Goal: Transaction & Acquisition: Purchase product/service

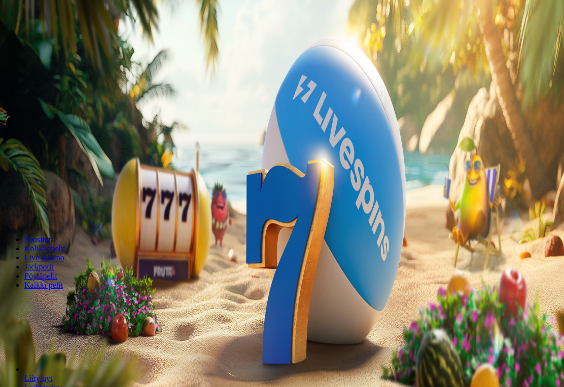
click at [58, 41] on span "Kirjaudu" at bounding box center [70, 37] width 25 height 8
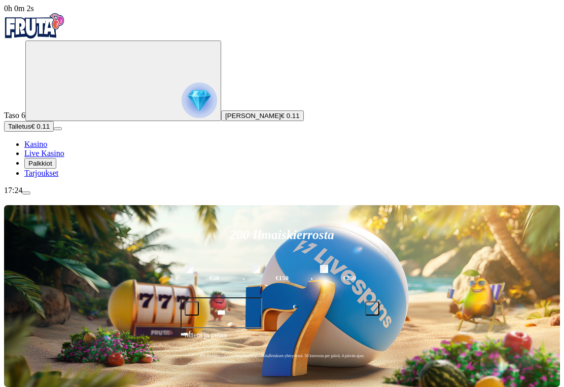
click at [52, 167] on span "Palkkiot" at bounding box center [40, 164] width 24 height 8
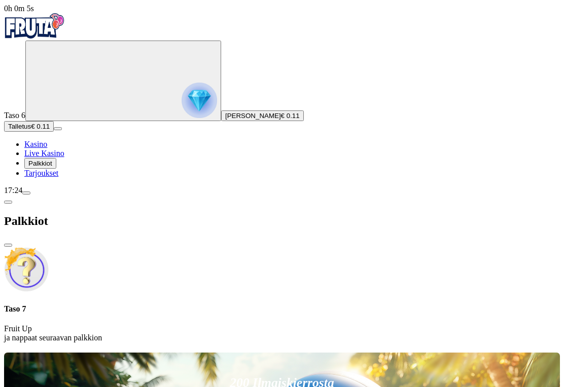
click at [8, 245] on span "close icon" at bounding box center [8, 245] width 0 height 0
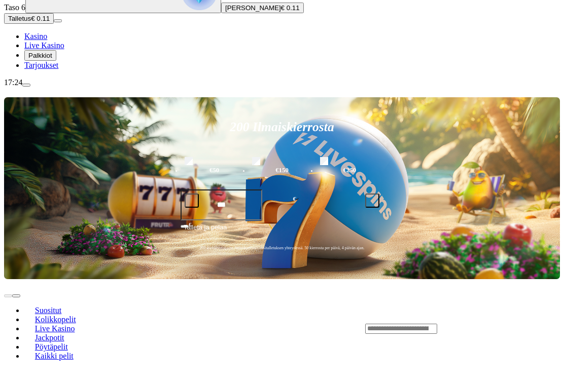
scroll to position [119, 0]
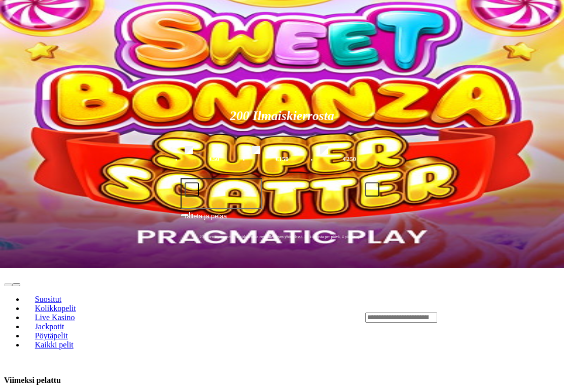
click at [31, 11] on span "Talletus" at bounding box center [19, 8] width 23 height 8
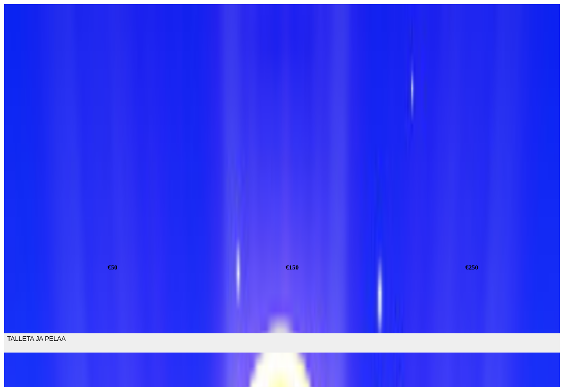
click at [75, 293] on input "***" at bounding box center [39, 309] width 70 height 32
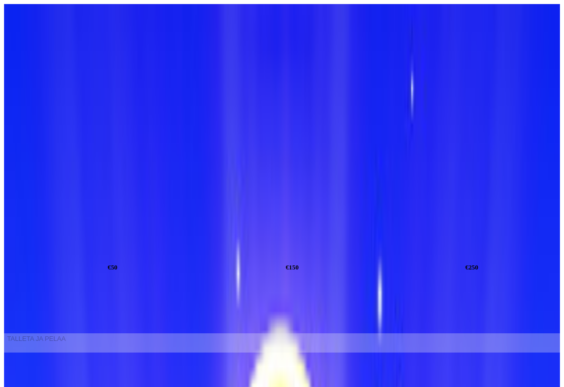
type input "*"
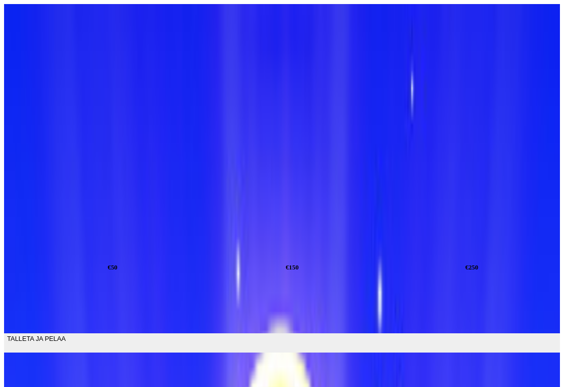
type input "**"
click at [311, 334] on button "TALLETA JA PELAA" at bounding box center [282, 343] width 556 height 19
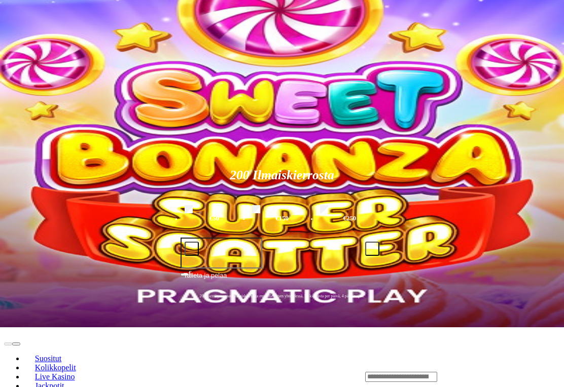
scroll to position [63, 0]
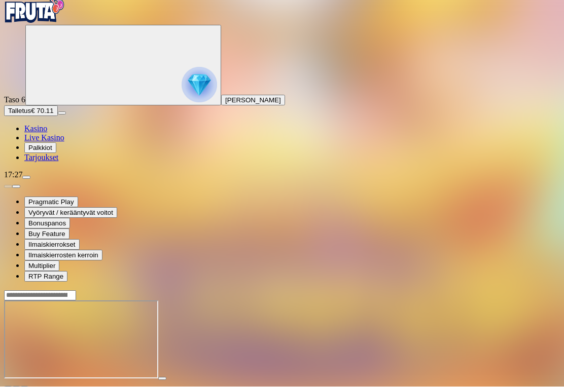
scroll to position [16, 0]
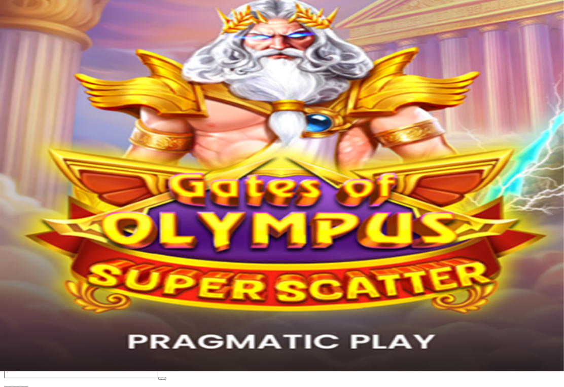
click at [24, 387] on span "fullscreen icon" at bounding box center [24, 388] width 0 height 0
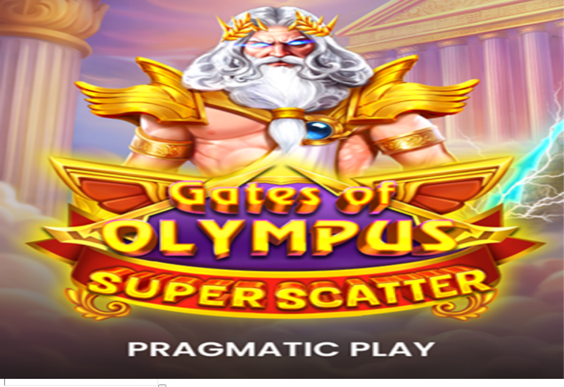
scroll to position [8, 0]
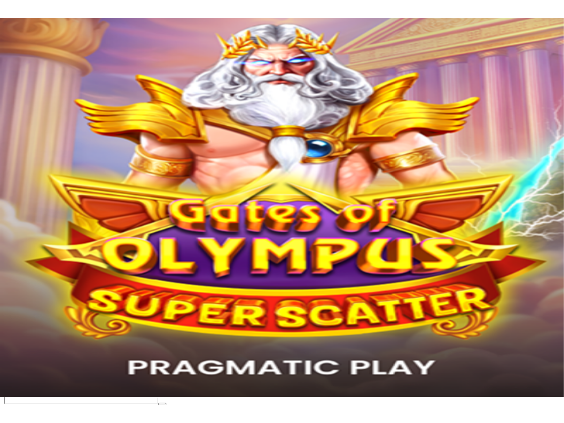
scroll to position [0, 0]
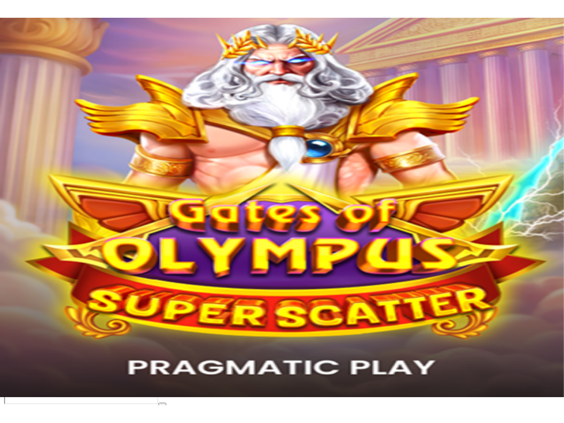
scroll to position [0, 0]
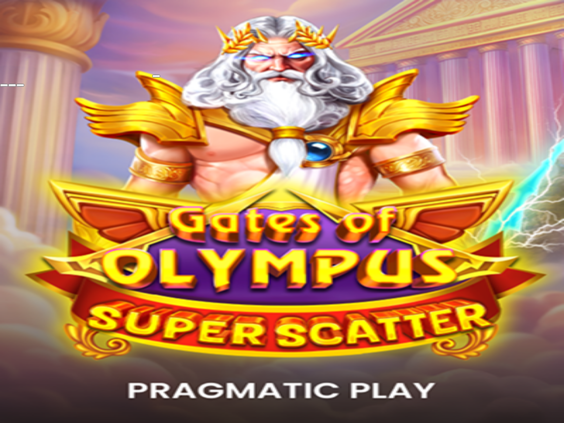
click at [4, 85] on span "close icon" at bounding box center [4, 85] width 0 height 0
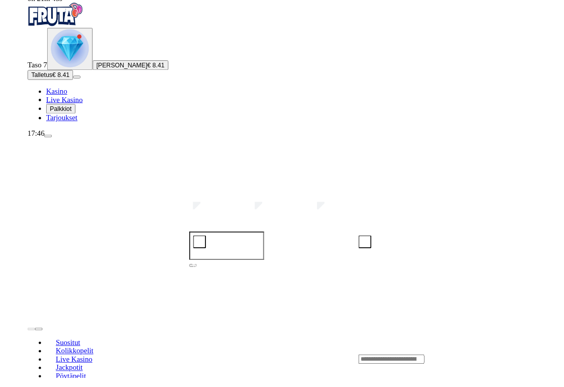
scroll to position [8, 0]
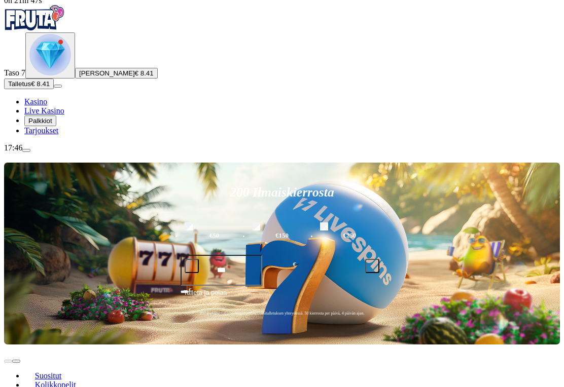
click at [50, 125] on span "Palkkiot" at bounding box center [40, 121] width 24 height 8
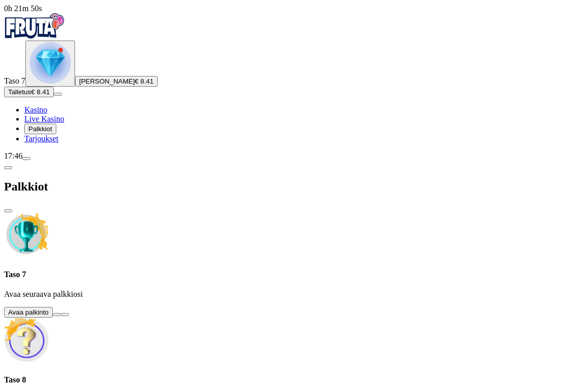
click at [61, 313] on button at bounding box center [57, 314] width 8 height 3
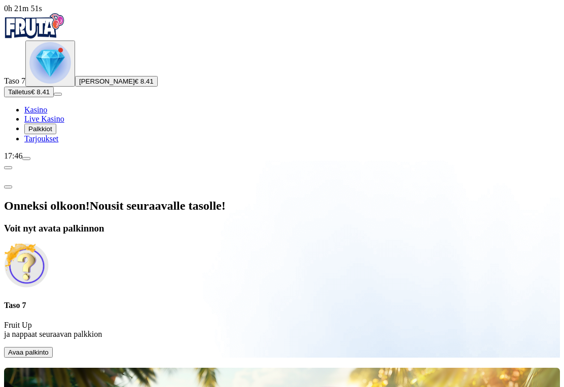
click at [53, 347] on button "Avaa palkinto" at bounding box center [28, 352] width 49 height 11
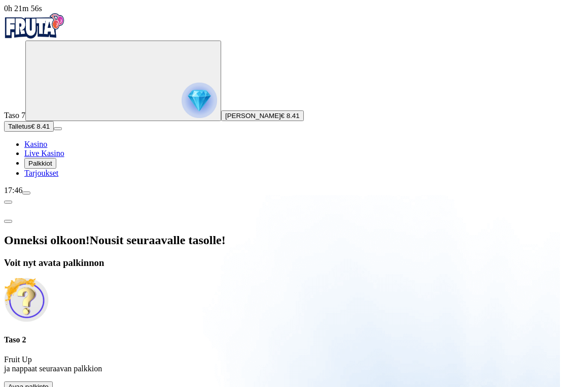
click at [49, 383] on span "Avaa palkinto" at bounding box center [28, 387] width 41 height 8
click at [245, 355] on p "Fruit Up ja nappaat seuraavan palkkion" at bounding box center [282, 364] width 556 height 18
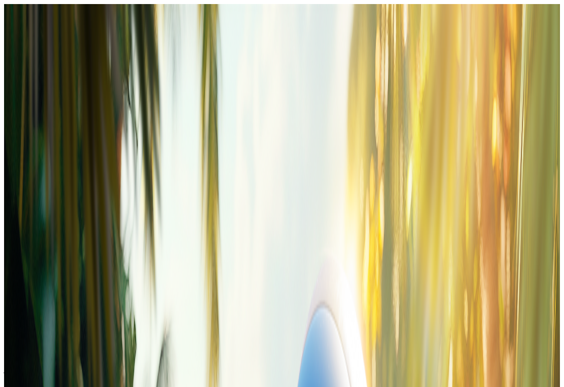
click at [53, 382] on button "Avaa palkinto" at bounding box center [28, 387] width 49 height 11
click at [49, 383] on span "Avaa palkinto" at bounding box center [28, 387] width 41 height 8
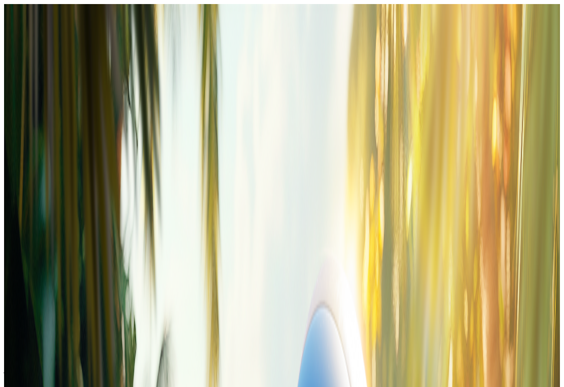
click at [49, 383] on span "Avaa palkinto" at bounding box center [28, 387] width 41 height 8
click at [51, 167] on span "Palkkiot" at bounding box center [40, 164] width 24 height 8
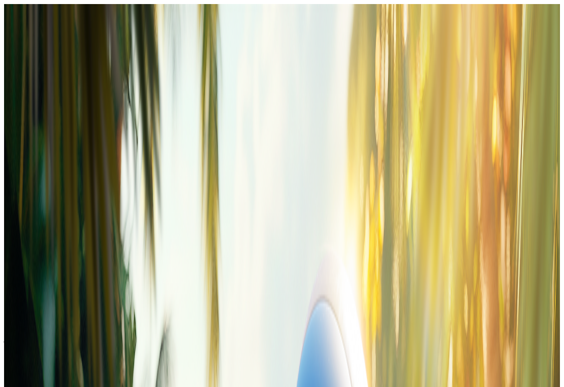
click at [8, 202] on span "chevron-left icon" at bounding box center [8, 202] width 0 height 0
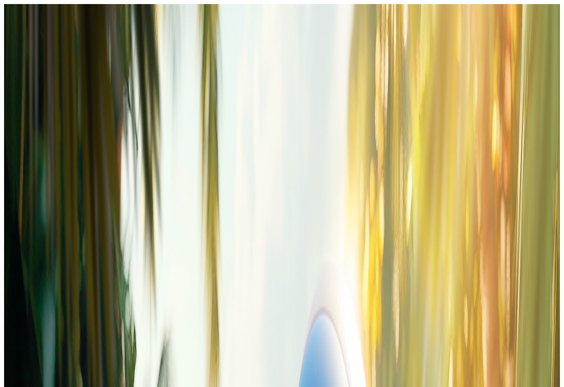
click at [48, 167] on span "Palkkiot" at bounding box center [40, 164] width 24 height 8
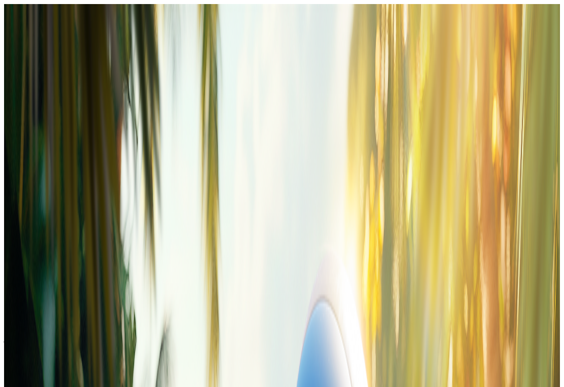
click at [49, 167] on span "Palkkiot" at bounding box center [40, 164] width 24 height 8
click at [8, 202] on span "chevron-left icon" at bounding box center [8, 202] width 0 height 0
